Goal: Task Accomplishment & Management: Use online tool/utility

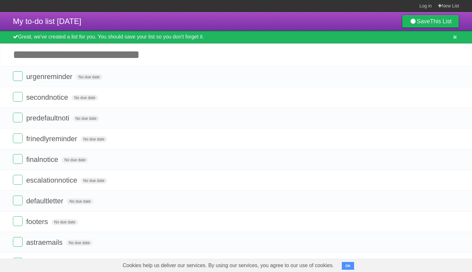
scroll to position [190, 0]
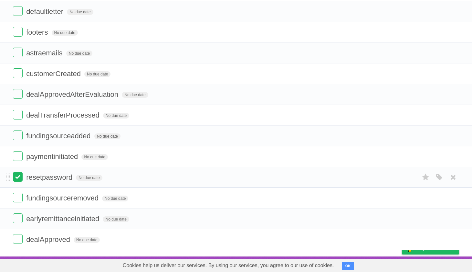
click at [16, 180] on label at bounding box center [18, 177] width 10 height 10
click at [18, 221] on label at bounding box center [18, 218] width 10 height 10
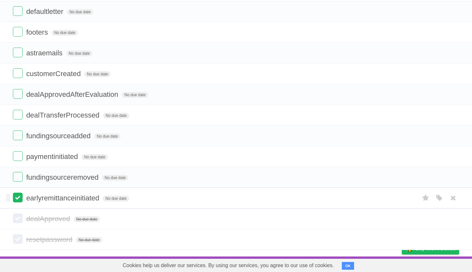
click at [16, 196] on label at bounding box center [18, 197] width 10 height 10
click at [18, 179] on label at bounding box center [18, 177] width 10 height 10
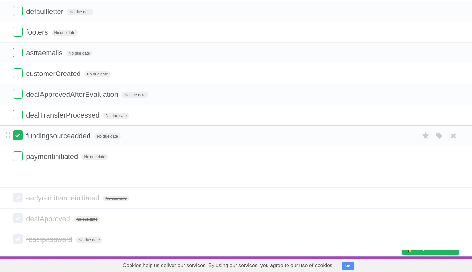
click at [17, 134] on label at bounding box center [18, 135] width 10 height 10
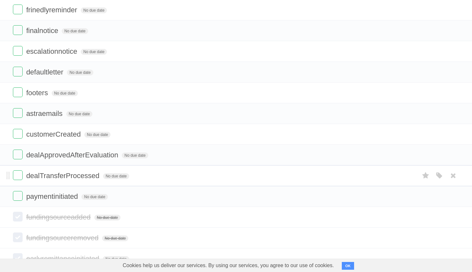
scroll to position [127, 0]
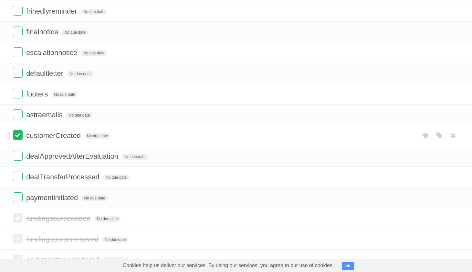
click at [17, 140] on label at bounding box center [18, 135] width 10 height 10
click at [21, 137] on label at bounding box center [18, 135] width 10 height 10
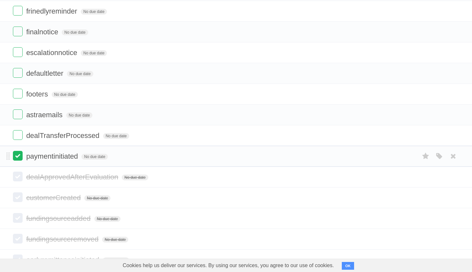
click at [14, 157] on label at bounding box center [18, 156] width 10 height 10
click at [20, 136] on label at bounding box center [18, 135] width 10 height 10
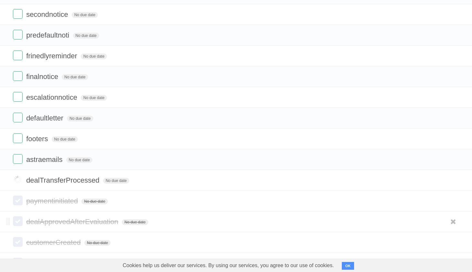
scroll to position [82, 0]
click at [20, 139] on label at bounding box center [18, 139] width 10 height 10
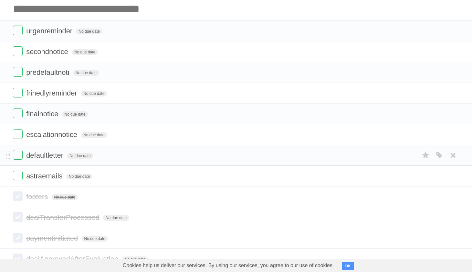
scroll to position [47, 0]
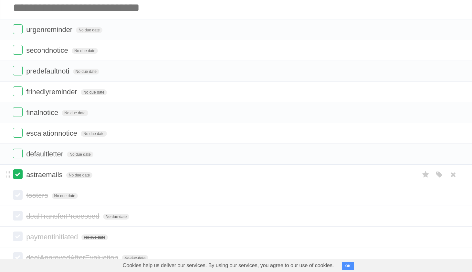
click at [17, 170] on label at bounding box center [18, 174] width 10 height 10
click at [19, 29] on label at bounding box center [18, 29] width 10 height 10
click at [19, 50] on label at bounding box center [18, 50] width 10 height 10
click at [18, 71] on label at bounding box center [18, 71] width 10 height 10
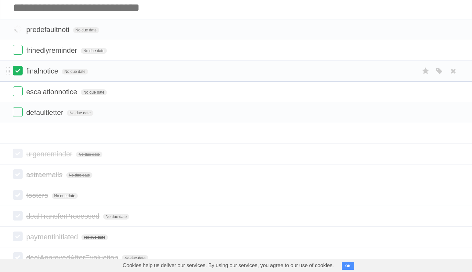
click at [20, 92] on label at bounding box center [18, 91] width 10 height 10
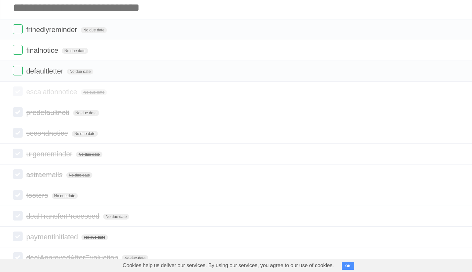
click at [18, 95] on label at bounding box center [18, 91] width 10 height 10
click at [17, 75] on label at bounding box center [18, 71] width 10 height 10
click at [19, 56] on form "finalnotice No due date White Red Blue Green Purple Orange" at bounding box center [236, 50] width 447 height 11
click at [18, 50] on label at bounding box center [18, 50] width 10 height 10
click at [19, 34] on label at bounding box center [18, 29] width 10 height 10
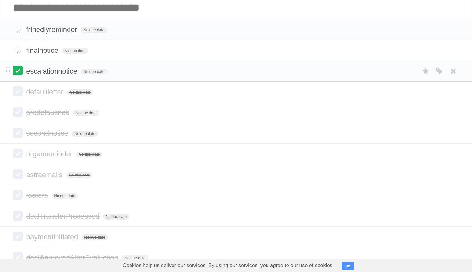
click at [18, 70] on label at bounding box center [18, 71] width 10 height 10
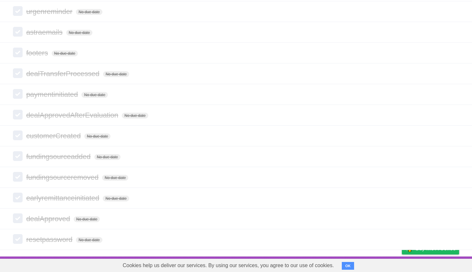
scroll to position [319, 0]
click at [342, 264] on button "OK" at bounding box center [348, 266] width 13 height 8
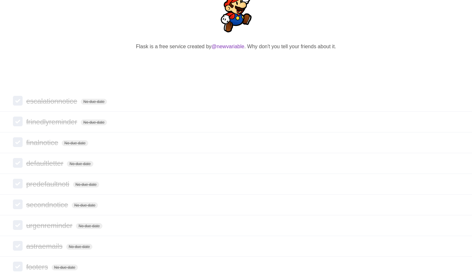
scroll to position [0, 0]
